Goal: Find specific fact: Find specific fact

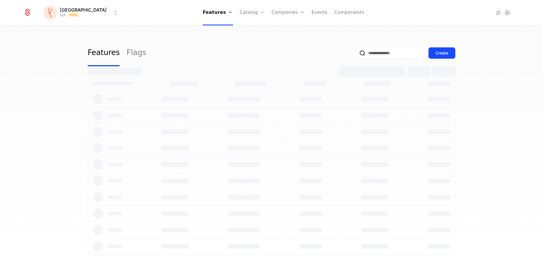
select select "***"
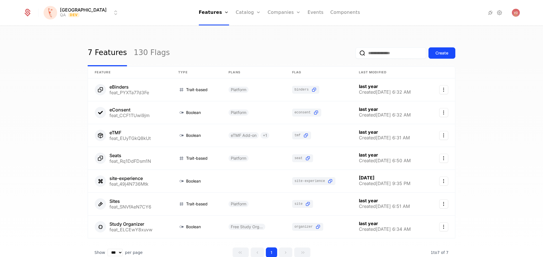
click at [135, 55] on link "130 Flags" at bounding box center [152, 53] width 36 height 27
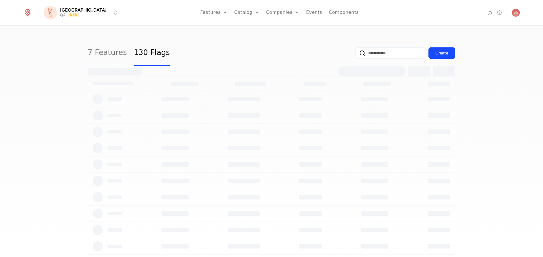
select select "***"
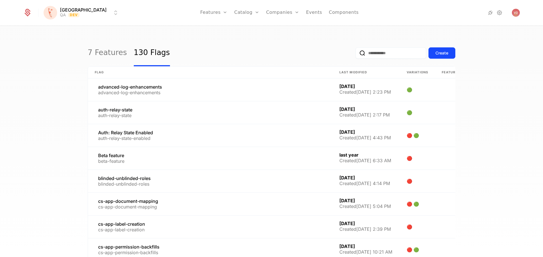
click at [375, 51] on input "email" at bounding box center [390, 52] width 71 height 11
type input "***"
click at [355, 54] on button "submit" at bounding box center [355, 54] width 0 height 0
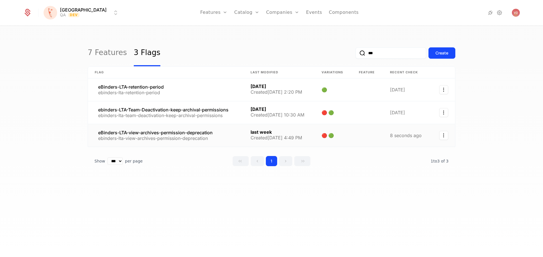
click at [203, 133] on link at bounding box center [166, 135] width 156 height 23
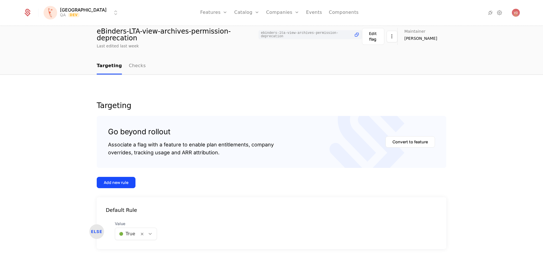
scroll to position [40, 0]
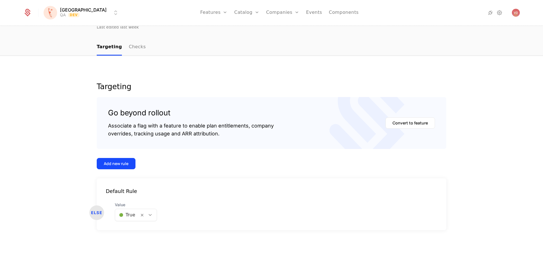
click at [124, 162] on div "Add new rule" at bounding box center [116, 164] width 25 height 6
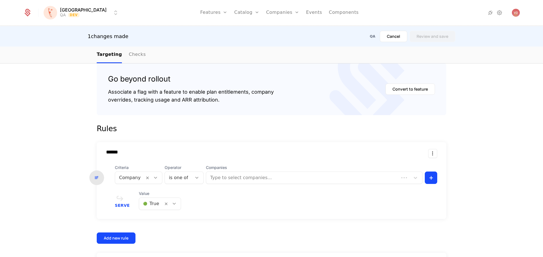
scroll to position [148, 0]
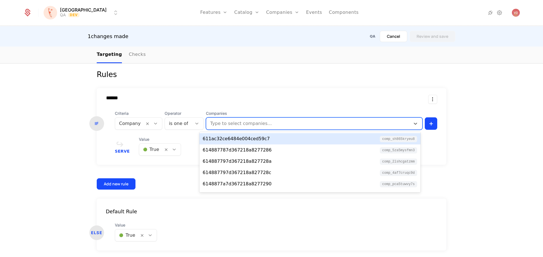
click at [242, 125] on div at bounding box center [307, 124] width 197 height 8
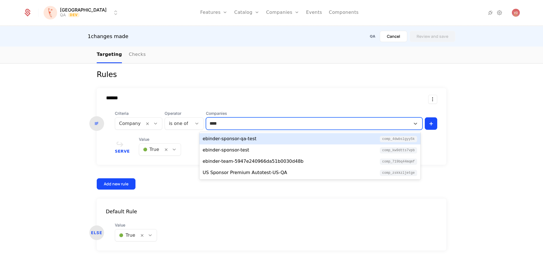
type input "****"
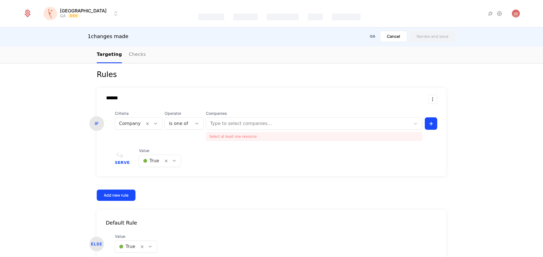
scroll to position [40, 0]
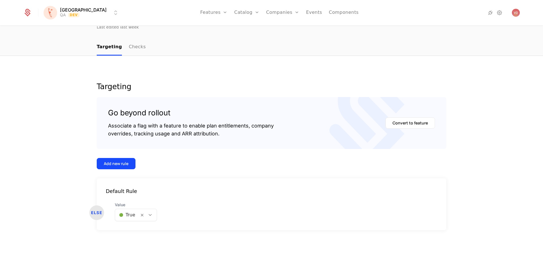
click at [127, 164] on button "Add new rule" at bounding box center [116, 163] width 39 height 11
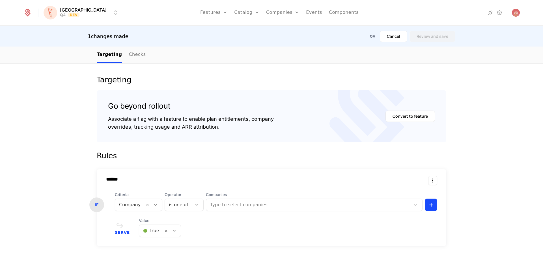
scroll to position [96, 0]
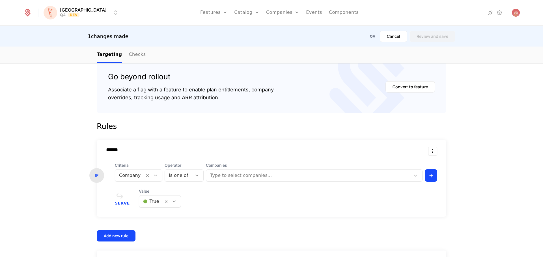
click at [224, 173] on div at bounding box center [307, 176] width 197 height 8
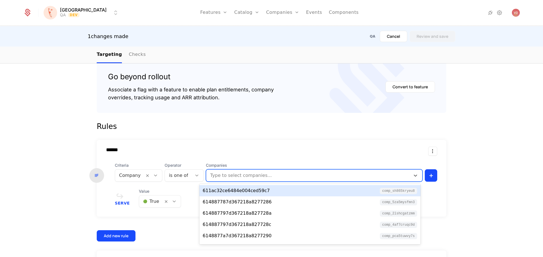
paste input "**********"
type input "**********"
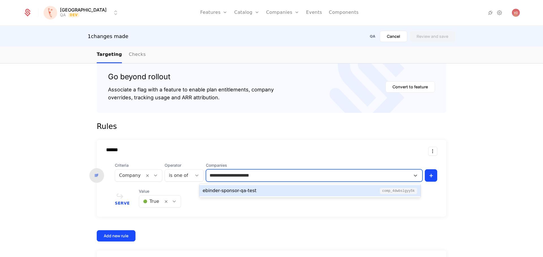
click at [258, 190] on div "ebinder-sponsor-qa-test comp_4DwBSLgyY5k" at bounding box center [310, 191] width 214 height 7
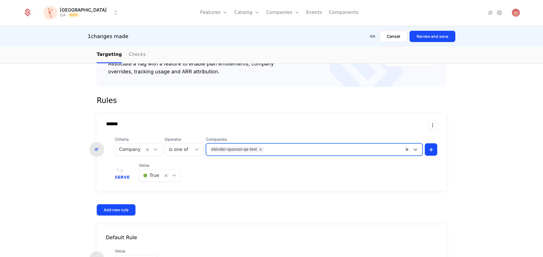
scroll to position [148, 0]
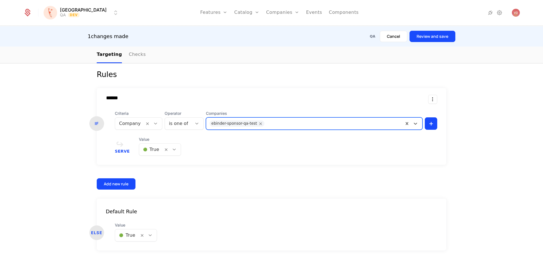
click at [438, 38] on button "Review and save" at bounding box center [432, 36] width 46 height 11
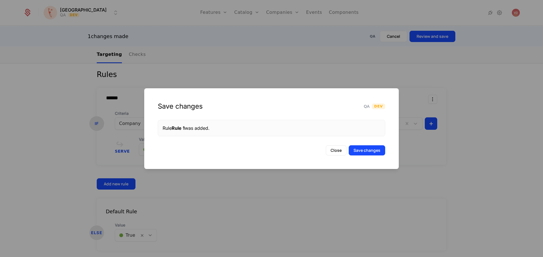
click at [359, 150] on button "Save changes" at bounding box center [366, 151] width 36 height 10
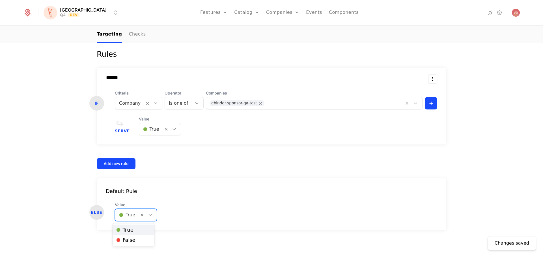
click at [150, 217] on div at bounding box center [150, 215] width 10 height 6
click at [133, 241] on span "🔴 False" at bounding box center [125, 240] width 19 height 5
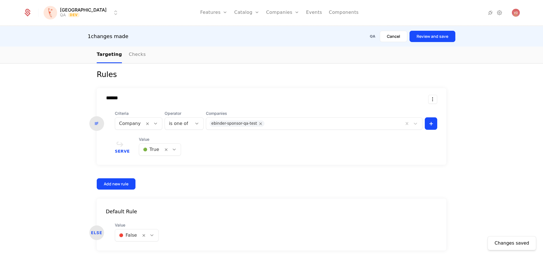
click at [439, 40] on button "Review and save" at bounding box center [432, 36] width 46 height 11
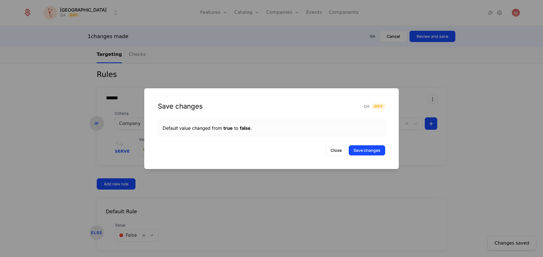
click at [361, 153] on button "Save changes" at bounding box center [366, 151] width 36 height 10
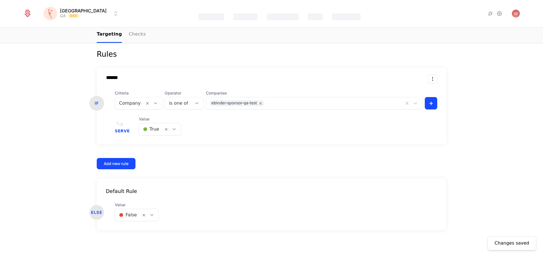
click at [172, 129] on div at bounding box center [174, 129] width 10 height 6
click at [159, 153] on div "🔴 False" at bounding box center [154, 154] width 34 height 6
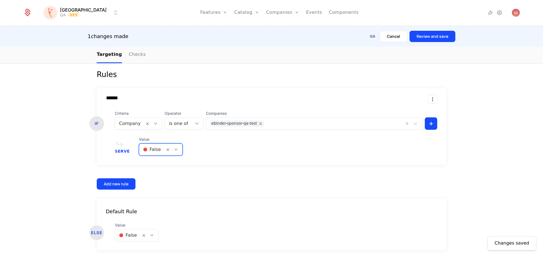
click at [444, 40] on button "Review and save" at bounding box center [432, 36] width 46 height 11
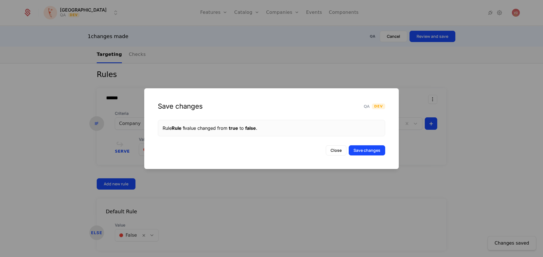
click at [358, 146] on button "Save changes" at bounding box center [366, 151] width 36 height 10
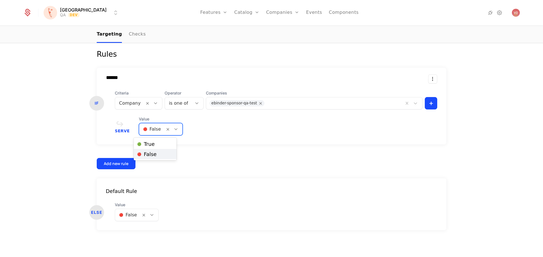
click at [173, 131] on icon at bounding box center [175, 129] width 5 height 5
click at [162, 151] on div "🔴 False" at bounding box center [155, 154] width 43 height 10
click at [173, 131] on icon at bounding box center [175, 129] width 5 height 5
click at [164, 143] on div "🟢 True" at bounding box center [155, 144] width 36 height 6
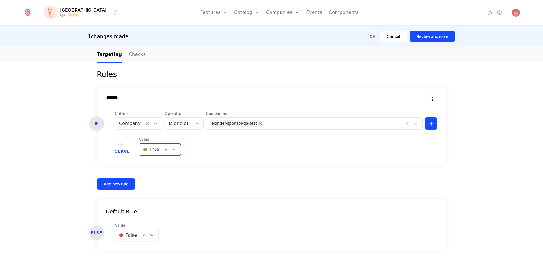
click at [447, 37] on button "Review and save" at bounding box center [432, 36] width 46 height 11
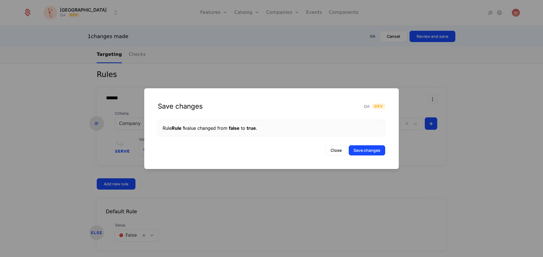
click at [366, 152] on button "Save changes" at bounding box center [366, 151] width 36 height 10
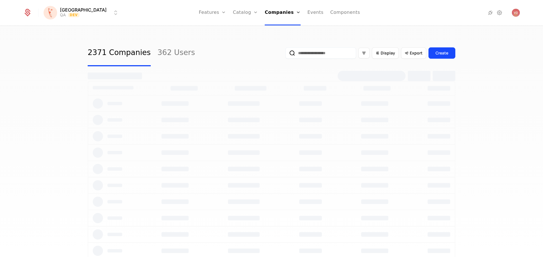
select select "***"
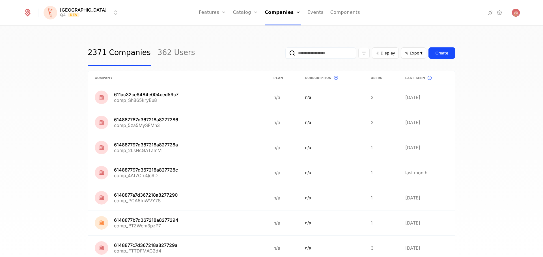
click at [311, 49] on input "email" at bounding box center [320, 52] width 71 height 11
type input "*******"
click at [285, 54] on button "submit" at bounding box center [285, 54] width 0 height 0
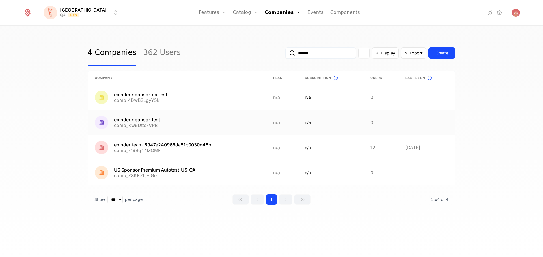
click at [178, 123] on link at bounding box center [177, 122] width 178 height 25
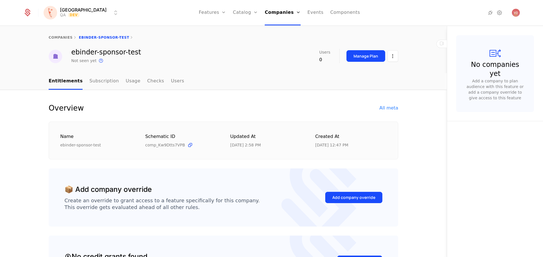
click at [107, 84] on link "Subscription" at bounding box center [103, 81] width 29 height 17
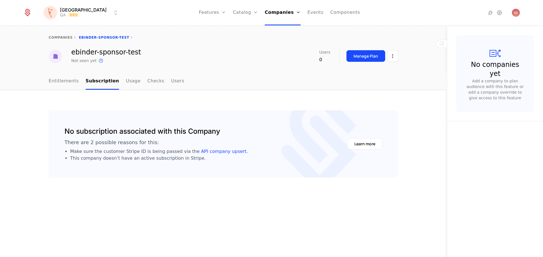
click at [126, 84] on link "Usage" at bounding box center [133, 81] width 15 height 17
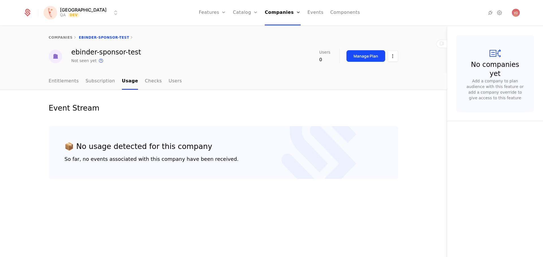
click at [145, 83] on link "Checks" at bounding box center [153, 81] width 17 height 17
click at [169, 80] on link "Users" at bounding box center [175, 81] width 13 height 17
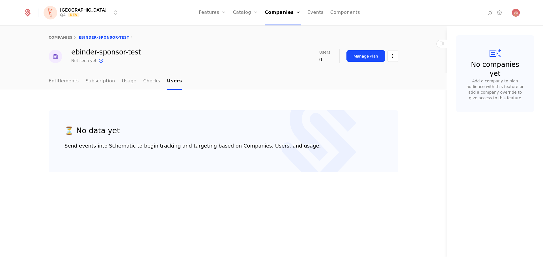
click at [66, 81] on link "Entitlements" at bounding box center [64, 81] width 30 height 17
click at [97, 79] on link "Subscription" at bounding box center [100, 81] width 29 height 17
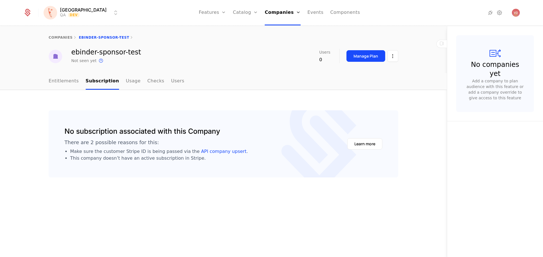
click at [70, 85] on link "Entitlements" at bounding box center [64, 81] width 30 height 17
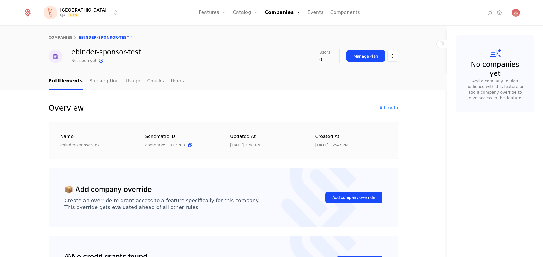
click at [126, 85] on link "Usage" at bounding box center [133, 81] width 15 height 17
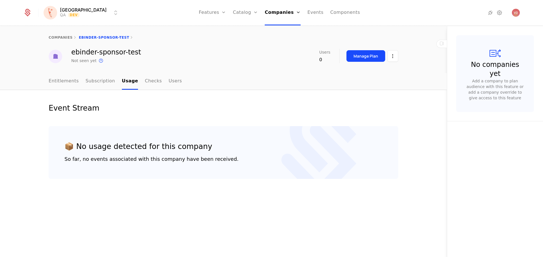
click at [61, 37] on link "companies" at bounding box center [61, 38] width 24 height 4
select select "***"
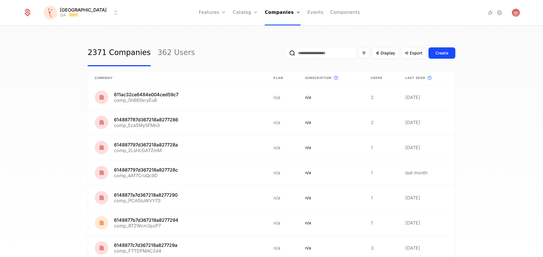
click at [305, 54] on input "email" at bounding box center [320, 52] width 71 height 11
type input "*****"
click at [285, 54] on button "submit" at bounding box center [285, 54] width 0 height 0
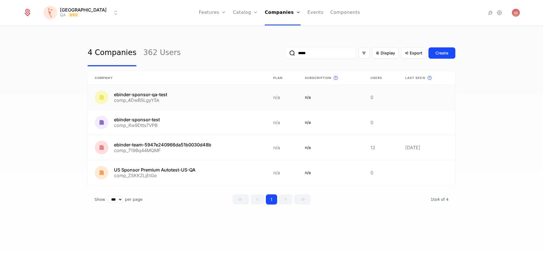
click at [160, 96] on link at bounding box center [177, 97] width 178 height 25
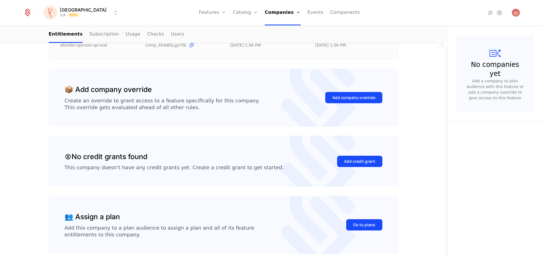
scroll to position [15, 0]
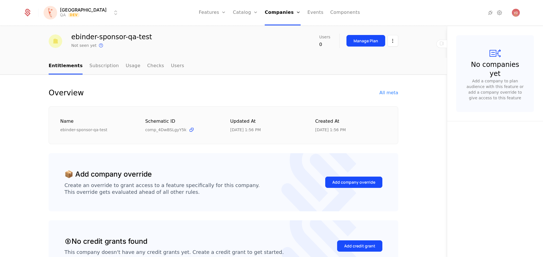
click at [98, 69] on link "Subscription" at bounding box center [103, 66] width 29 height 17
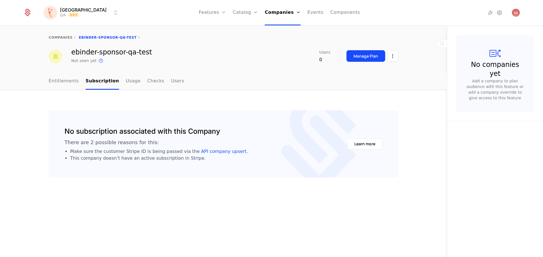
click at [126, 81] on link "Usage" at bounding box center [133, 81] width 15 height 17
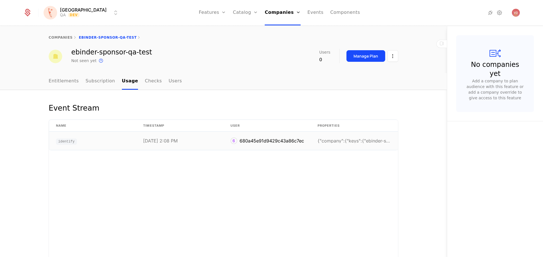
click at [331, 143] on div "{"company":{"keys":{"ebinder-sponsor":"JHSAFJKGSJF" at bounding box center [353, 141] width 73 height 5
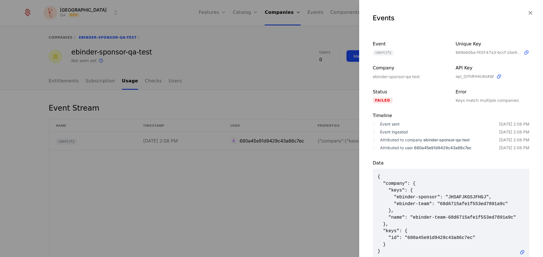
click at [443, 206] on span "{ "company": { "keys": { "ebinder-sponsor": "JHSAFJKGSJFHGJ", "ebinder-team": "…" at bounding box center [450, 214] width 147 height 81
copy span "68d6715afe1f553ed7891a9c"
click at [220, 72] on div at bounding box center [271, 128] width 543 height 257
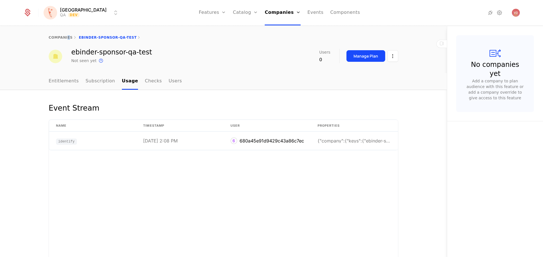
click at [64, 34] on div "companies ebinder-sponsor-qa-test" at bounding box center [223, 37] width 446 height 23
click at [59, 38] on link "companies" at bounding box center [61, 38] width 24 height 4
select select "***"
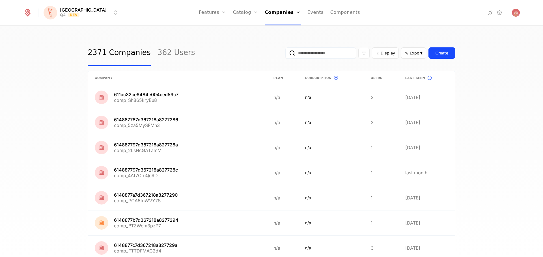
click at [292, 55] on input "email" at bounding box center [320, 52] width 71 height 11
type input "*****"
click at [285, 54] on button "submit" at bounding box center [285, 54] width 0 height 0
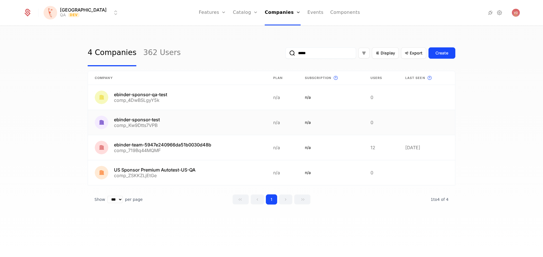
click at [139, 125] on link at bounding box center [177, 122] width 178 height 25
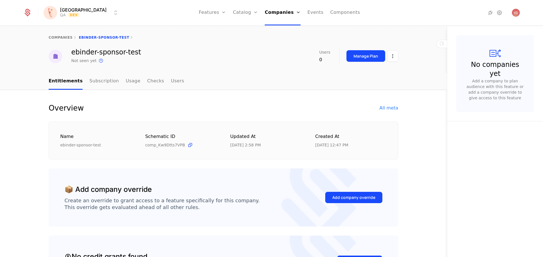
click at [126, 85] on link "Usage" at bounding box center [133, 81] width 15 height 17
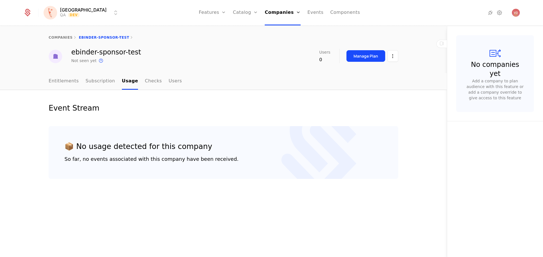
click at [84, 11] on html "[PERSON_NAME] QA Dev Features Features Flags Catalog Plans Add Ons Credits Conf…" at bounding box center [271, 128] width 543 height 257
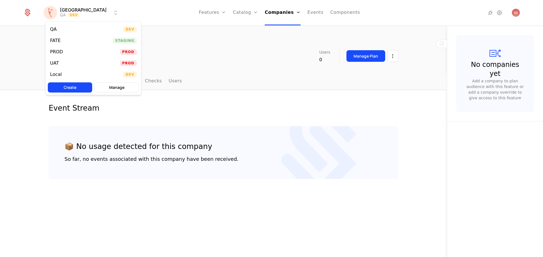
click at [73, 52] on div "PROD Prod" at bounding box center [93, 51] width 96 height 11
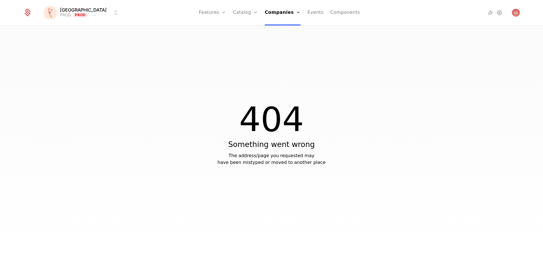
click at [278, 13] on link "Companies" at bounding box center [282, 12] width 36 height 25
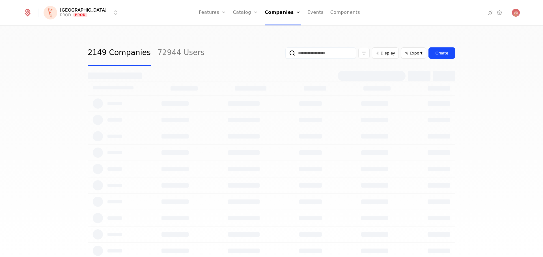
click at [310, 55] on input "email" at bounding box center [320, 52] width 71 height 11
type input "*****"
select select "***"
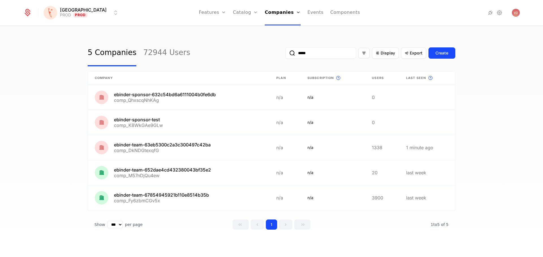
type input "*****"
click at [285, 54] on button "submit" at bounding box center [285, 54] width 0 height 0
click at [229, 97] on link at bounding box center [178, 97] width 181 height 25
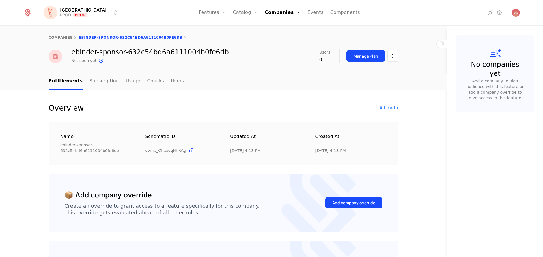
click at [126, 80] on link "Usage" at bounding box center [133, 81] width 15 height 17
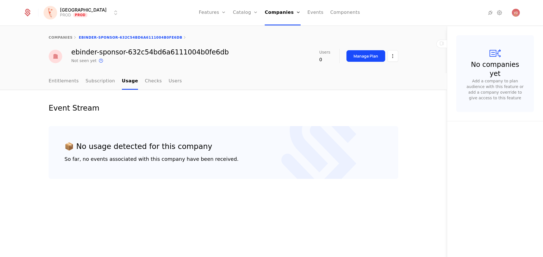
click at [77, 11] on html "[PERSON_NAME] PROD Prod Features Features Flags Catalog Plans Add Ons Credits C…" at bounding box center [271, 128] width 543 height 257
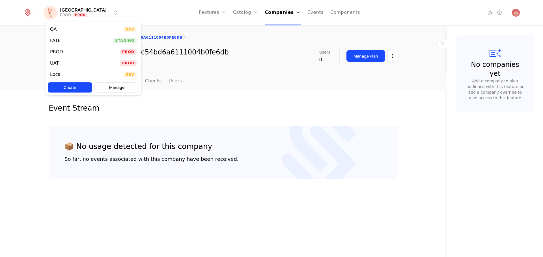
click at [71, 29] on div "QA Dev" at bounding box center [93, 29] width 96 height 11
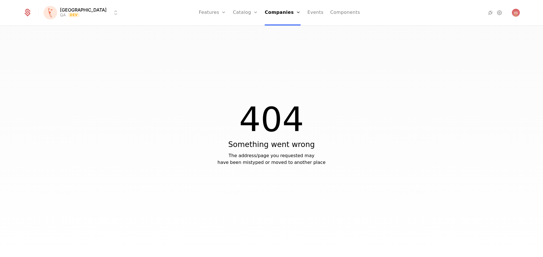
click at [272, 12] on link "Companies" at bounding box center [282, 12] width 36 height 25
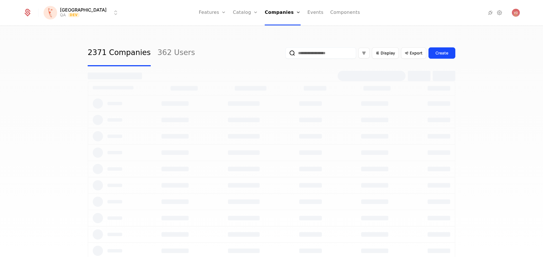
click at [308, 54] on input "email" at bounding box center [320, 52] width 71 height 11
type input "****"
select select "***"
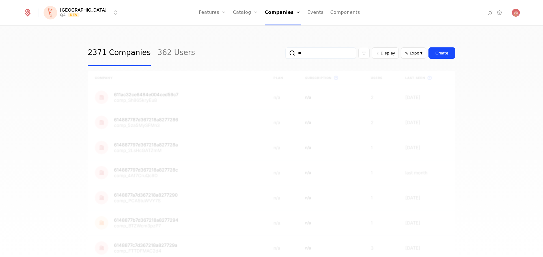
type input "*"
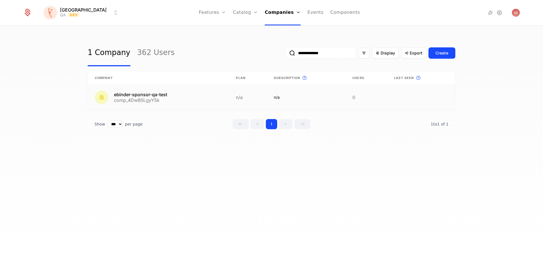
type input "**********"
click at [164, 96] on link at bounding box center [158, 97] width 141 height 25
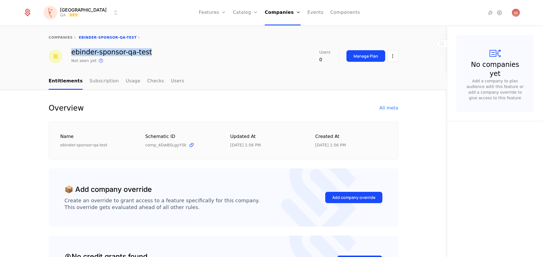
drag, startPoint x: 147, startPoint y: 53, endPoint x: 69, endPoint y: 56, distance: 77.5
click at [69, 56] on div "ebinder-sponsor-qa-test Not seen yet This is the date a track or identify event…" at bounding box center [223, 56] width 349 height 15
copy div "ebinder-sponsor-qa-test"
